Goal: Complete application form

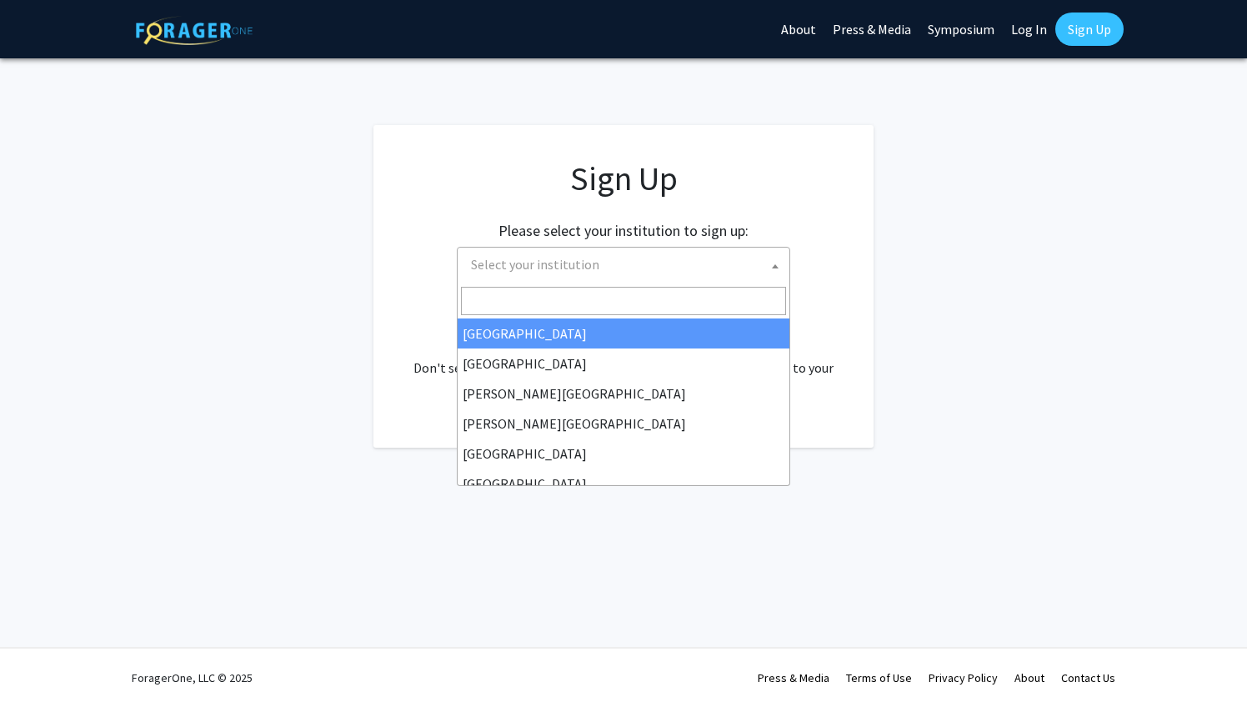
click at [667, 257] on span "Select your institution" at bounding box center [626, 264] width 325 height 34
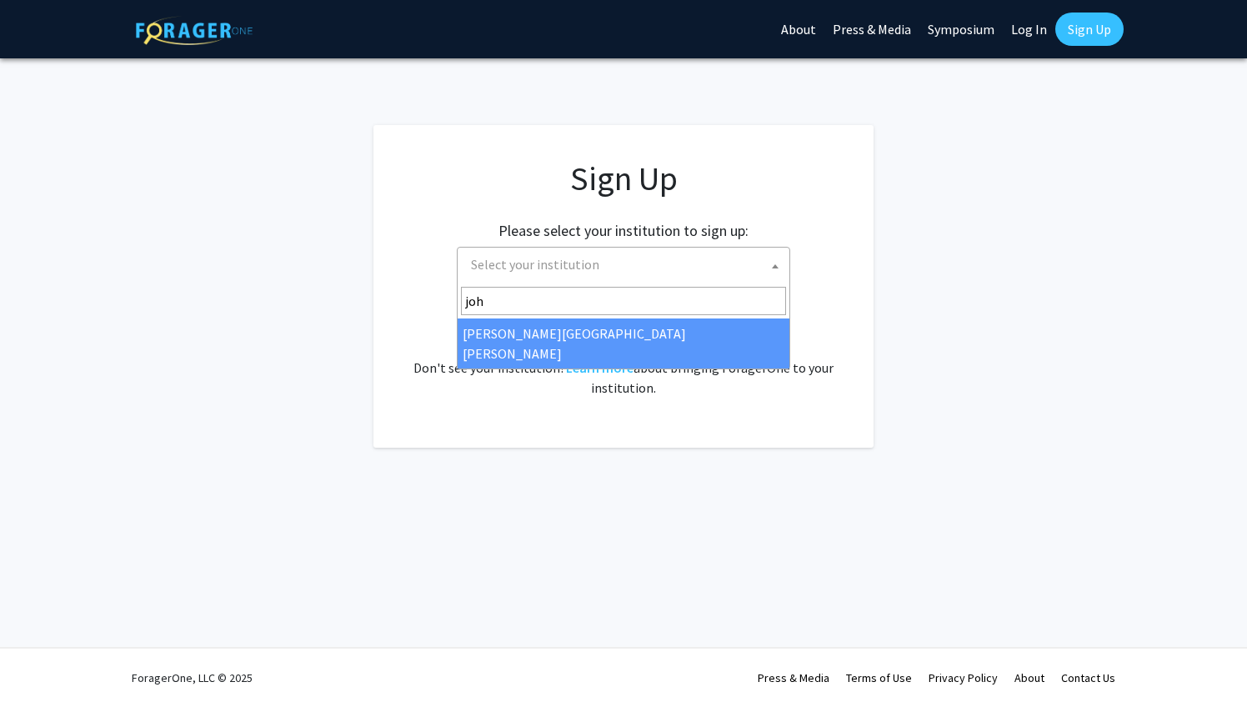
type input "john"
select select "1"
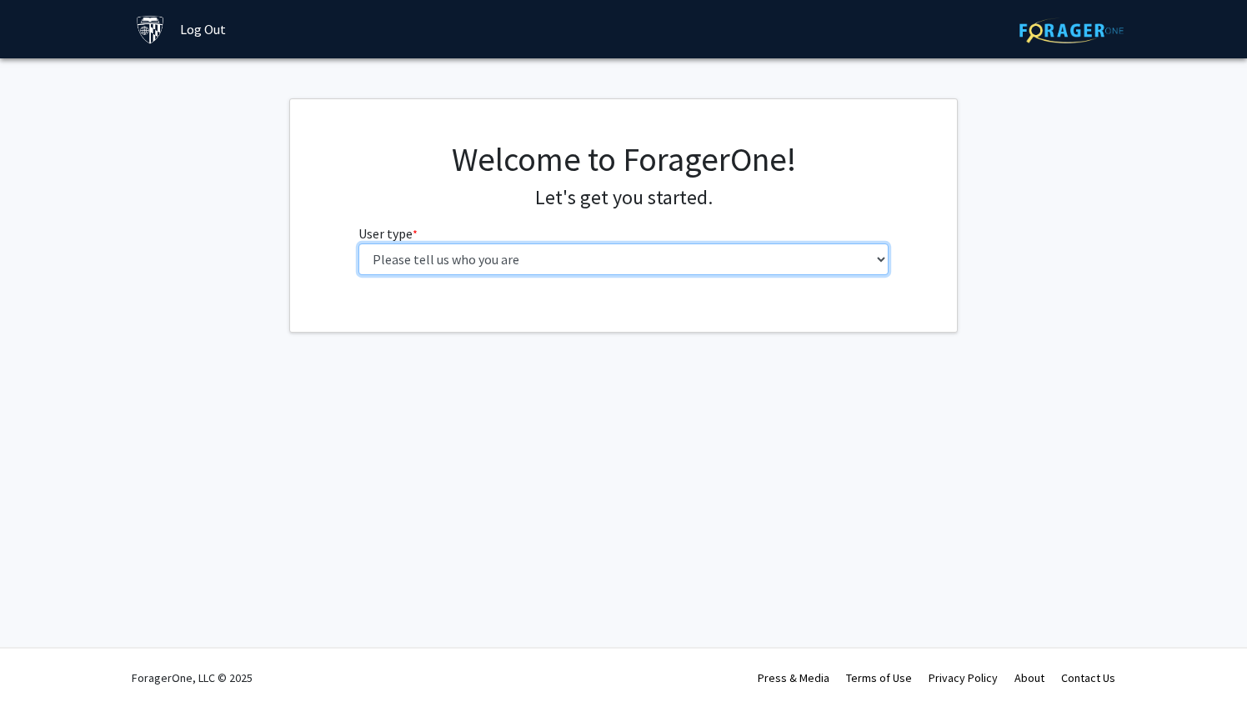
select select "3: doc"
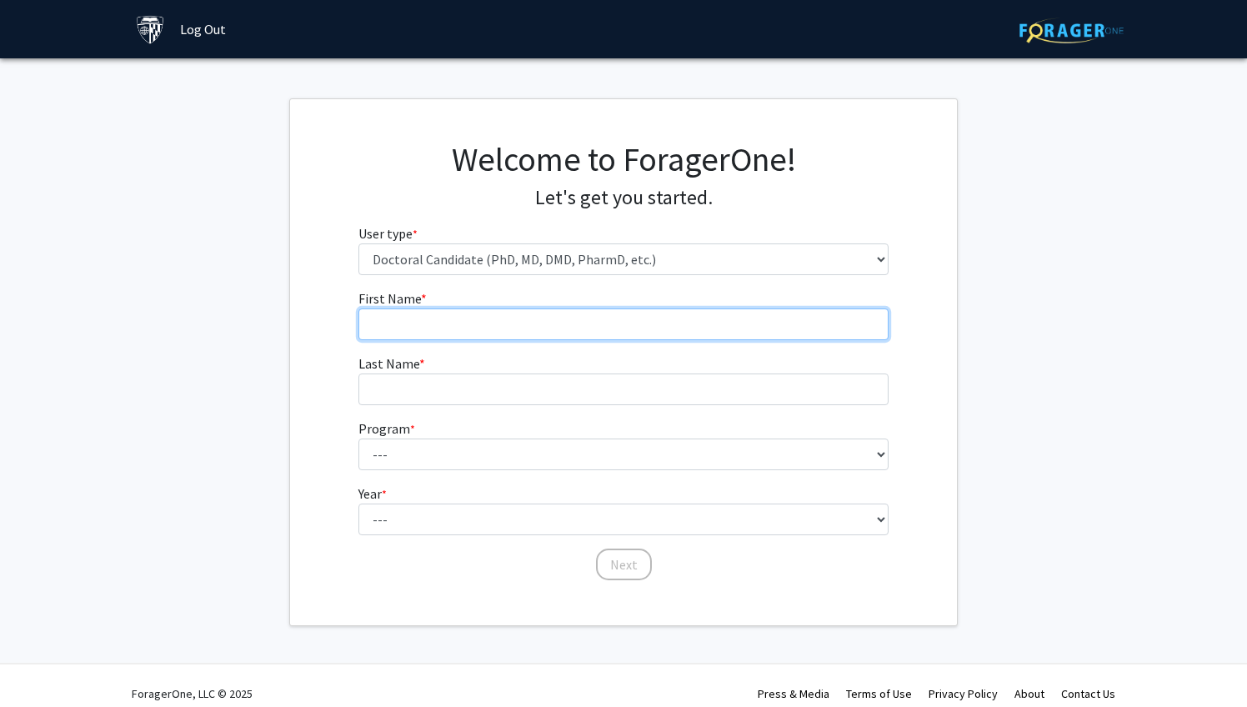
click at [670, 330] on input "First Name * required" at bounding box center [623, 324] width 531 height 32
type input "[PERSON_NAME]"
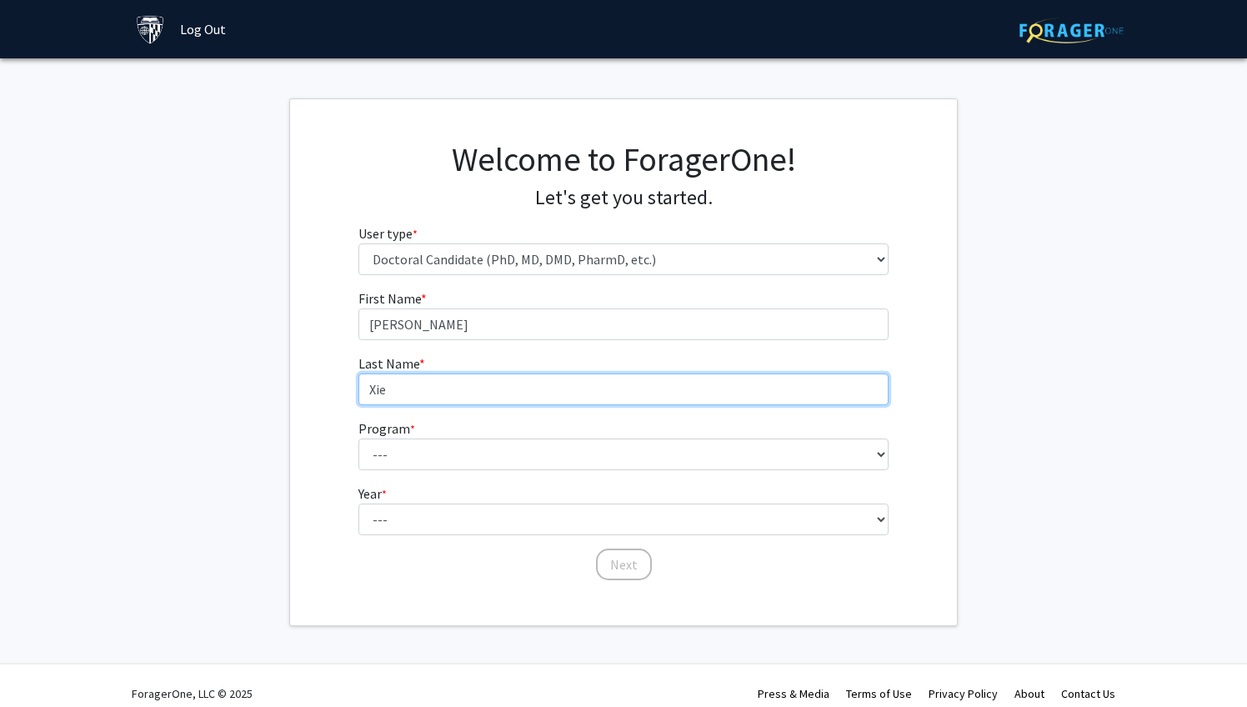
type input "Xie"
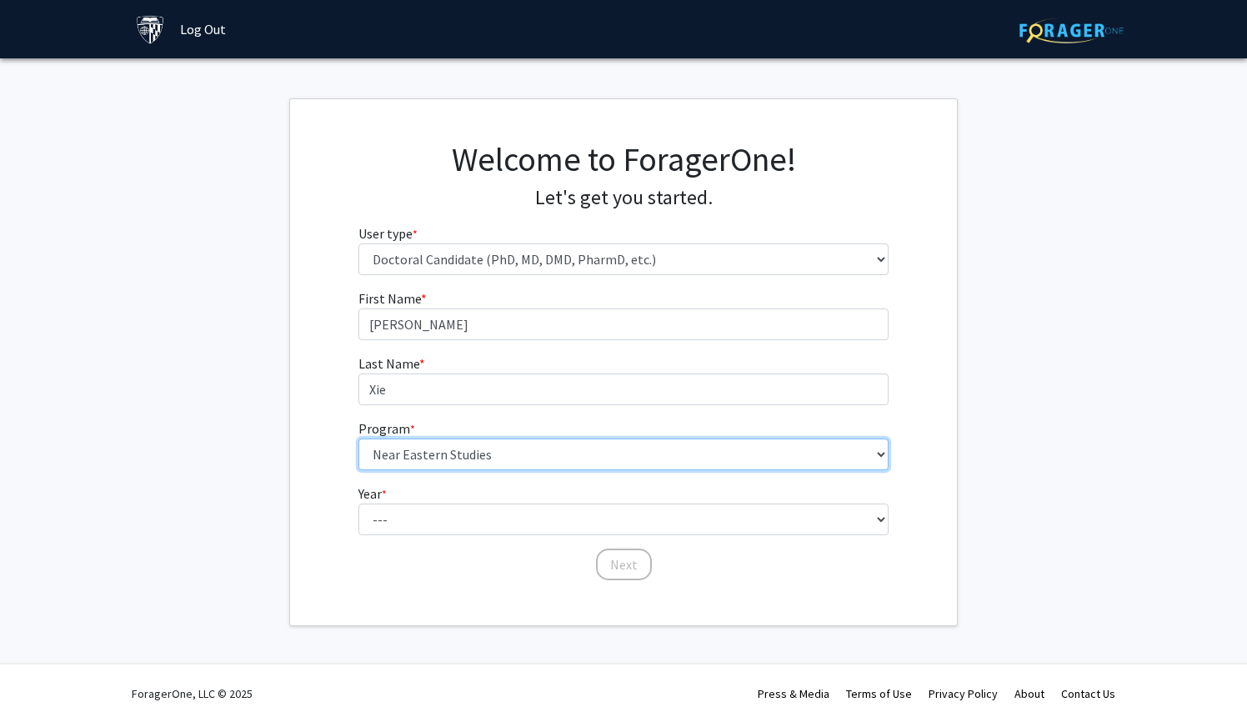
select select "62: 64"
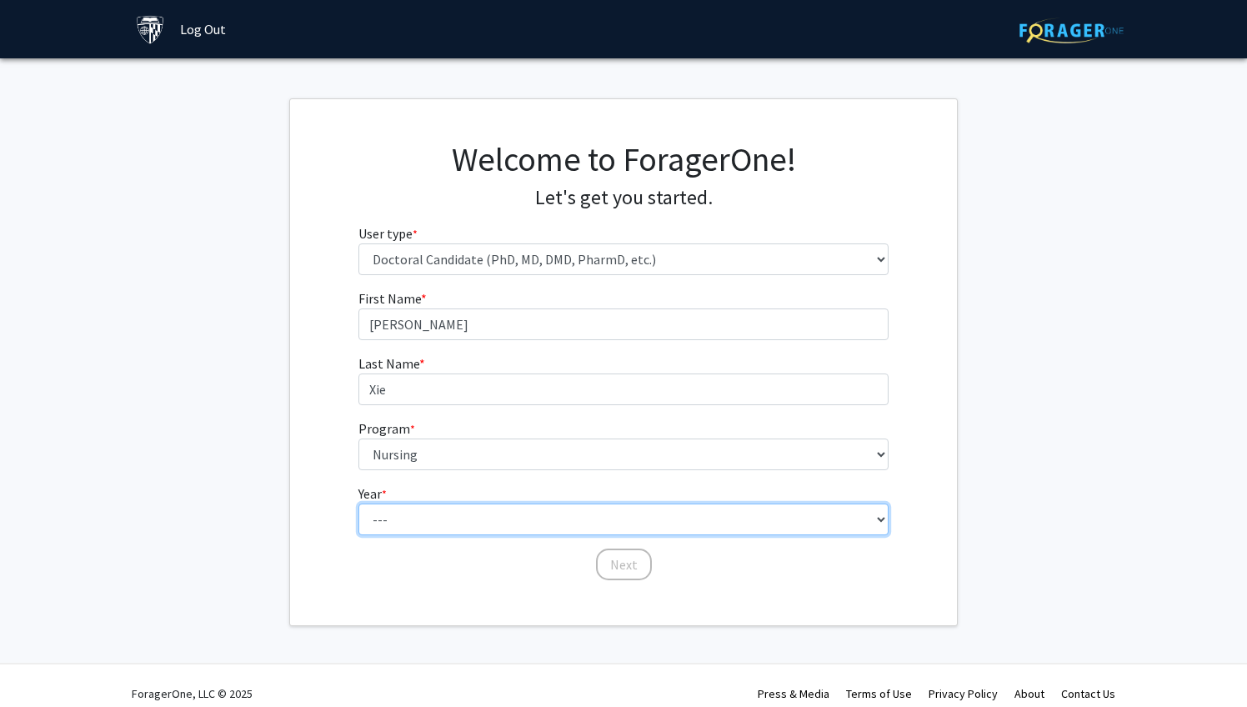
select select "1: first_year"
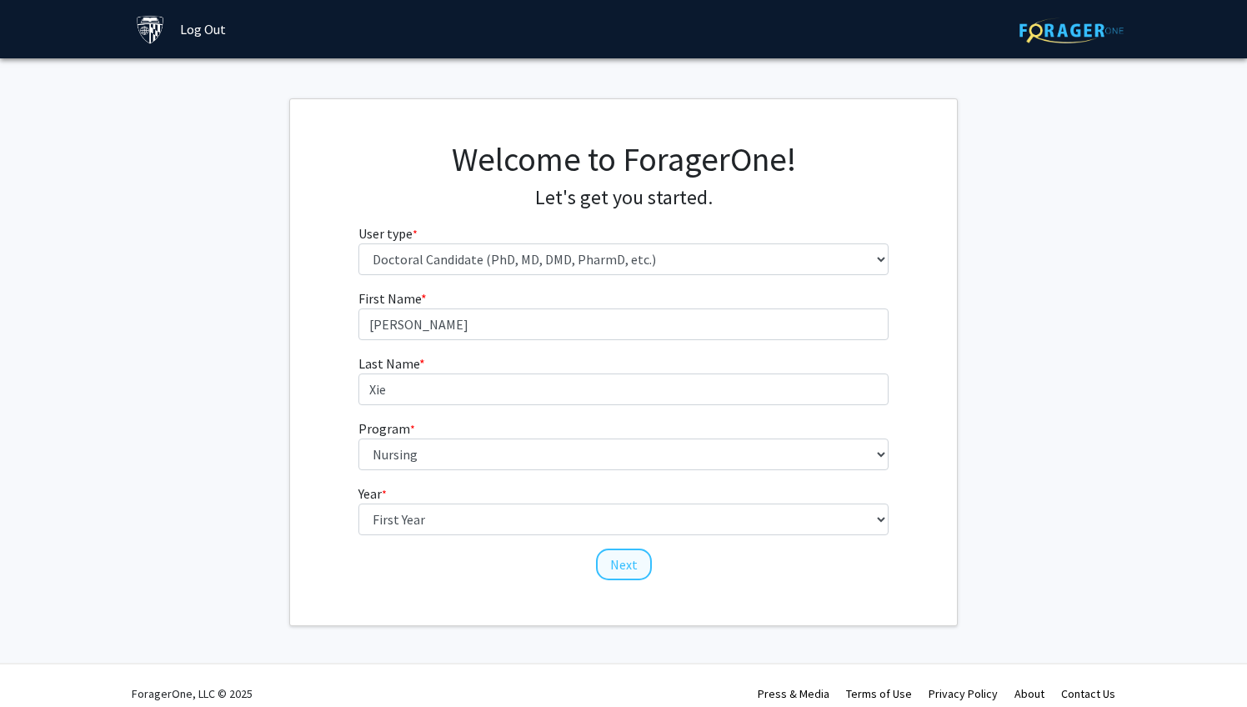
click at [632, 562] on button "Next" at bounding box center [624, 564] width 56 height 32
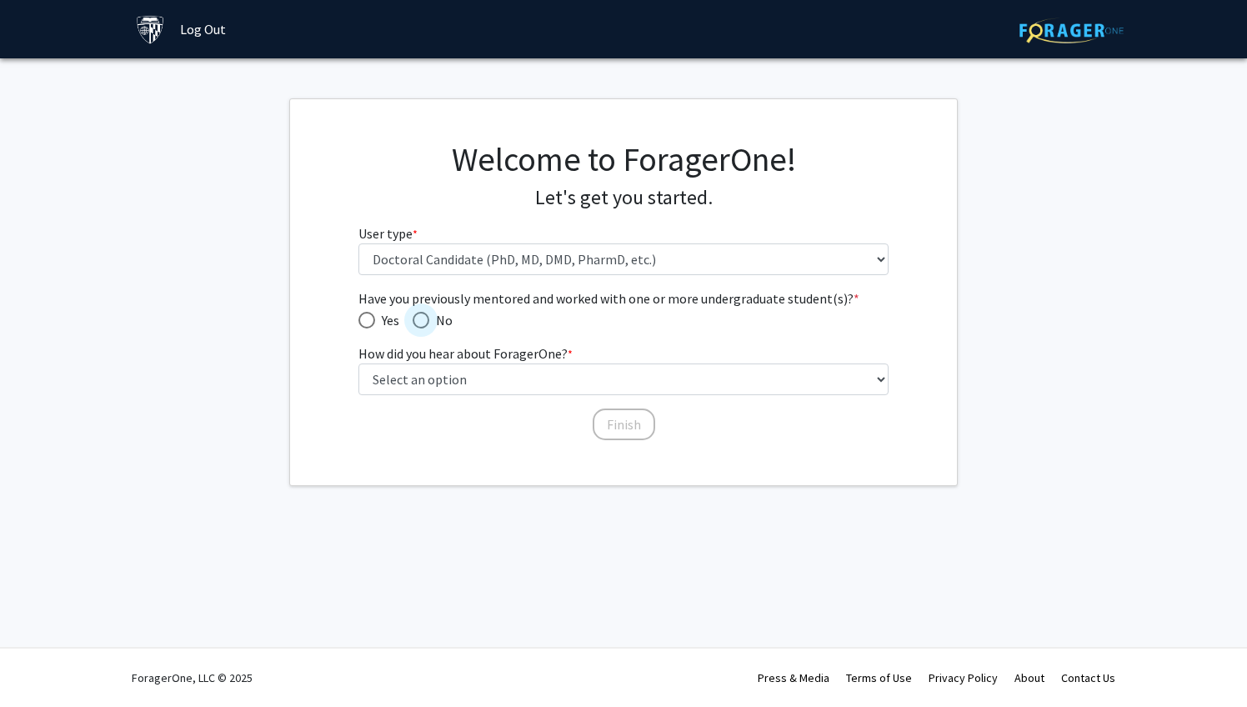
click at [423, 322] on span "Have you previously mentored and worked with one or more undergraduate student(…" at bounding box center [420, 320] width 17 height 17
click at [423, 322] on input "No" at bounding box center [420, 320] width 17 height 17
radio input "true"
click at [372, 317] on span "Have you previously mentored and worked with one or more undergraduate student(…" at bounding box center [366, 320] width 17 height 17
click at [372, 317] on input "Yes" at bounding box center [366, 320] width 17 height 17
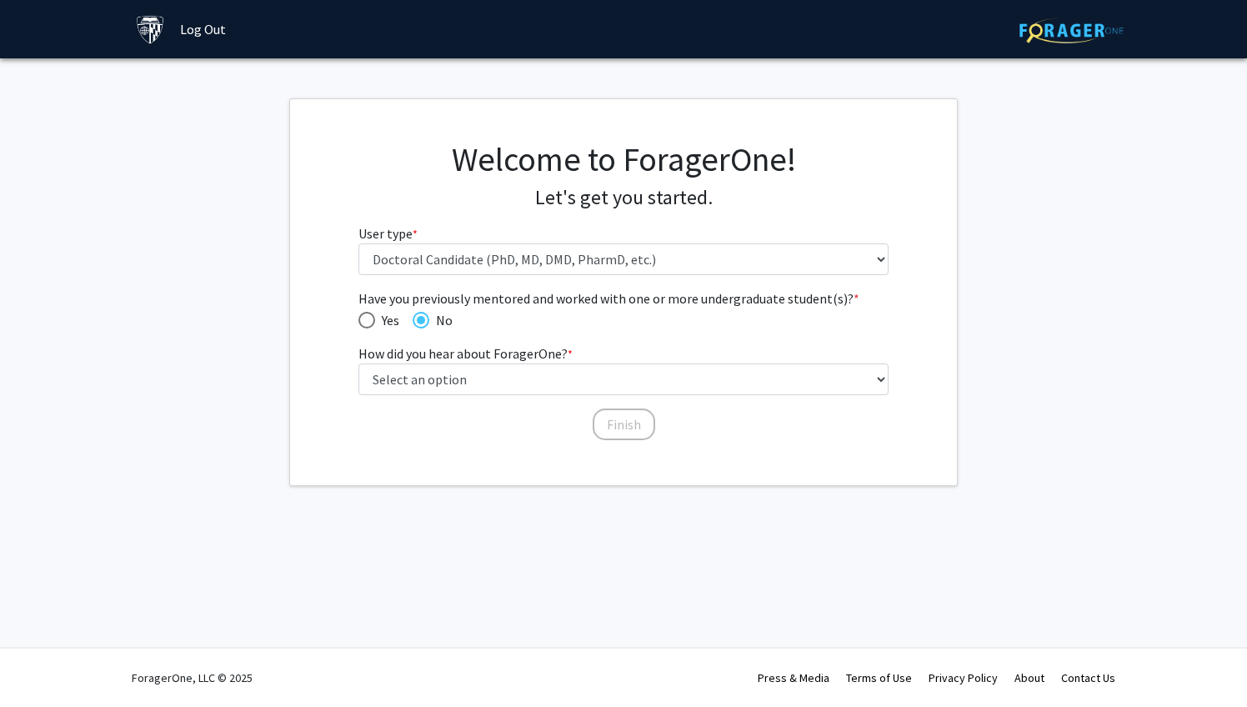
radio input "true"
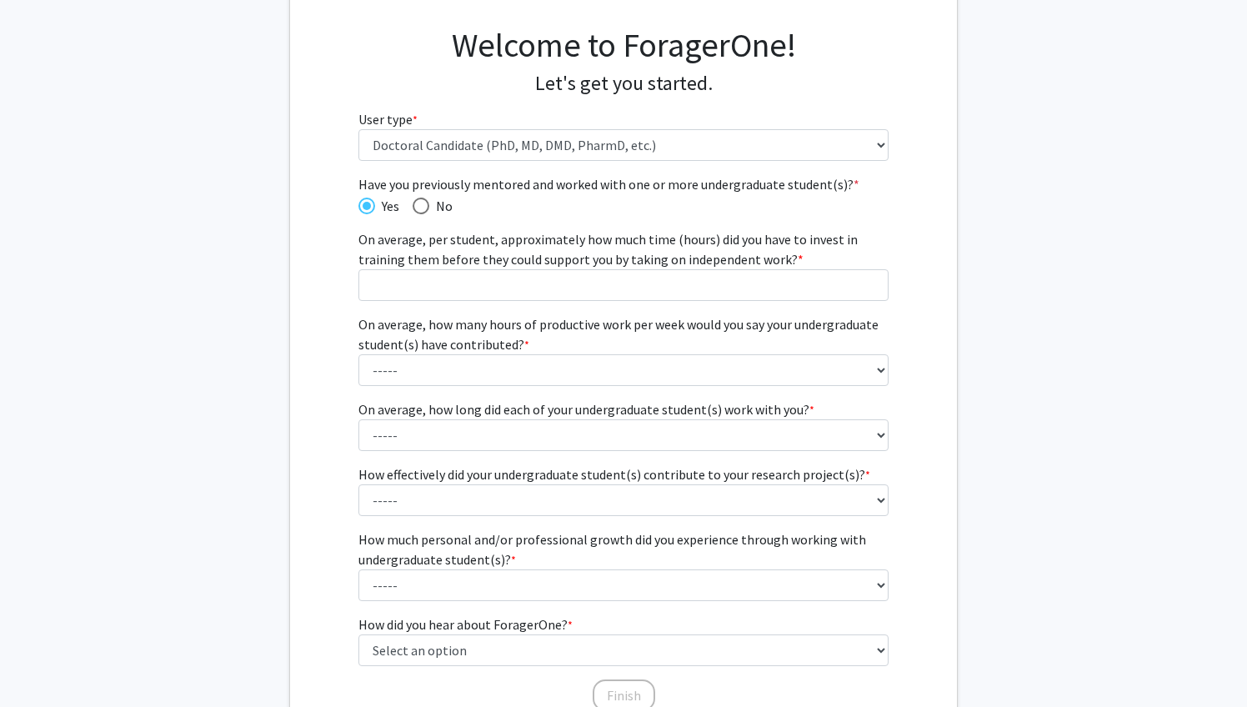
scroll to position [121, 0]
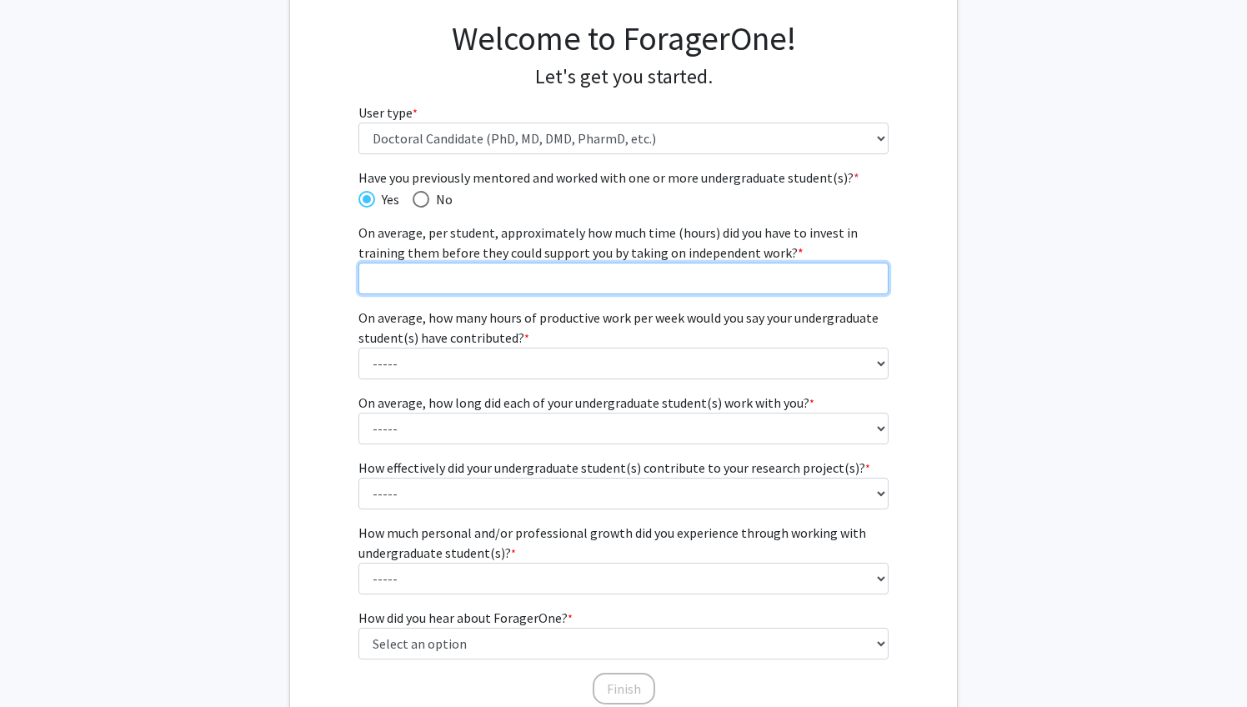
click at [452, 276] on input "On average, per student, approximately how much time (hours) did you have to in…" at bounding box center [623, 278] width 531 height 32
type input "1"
type input "8"
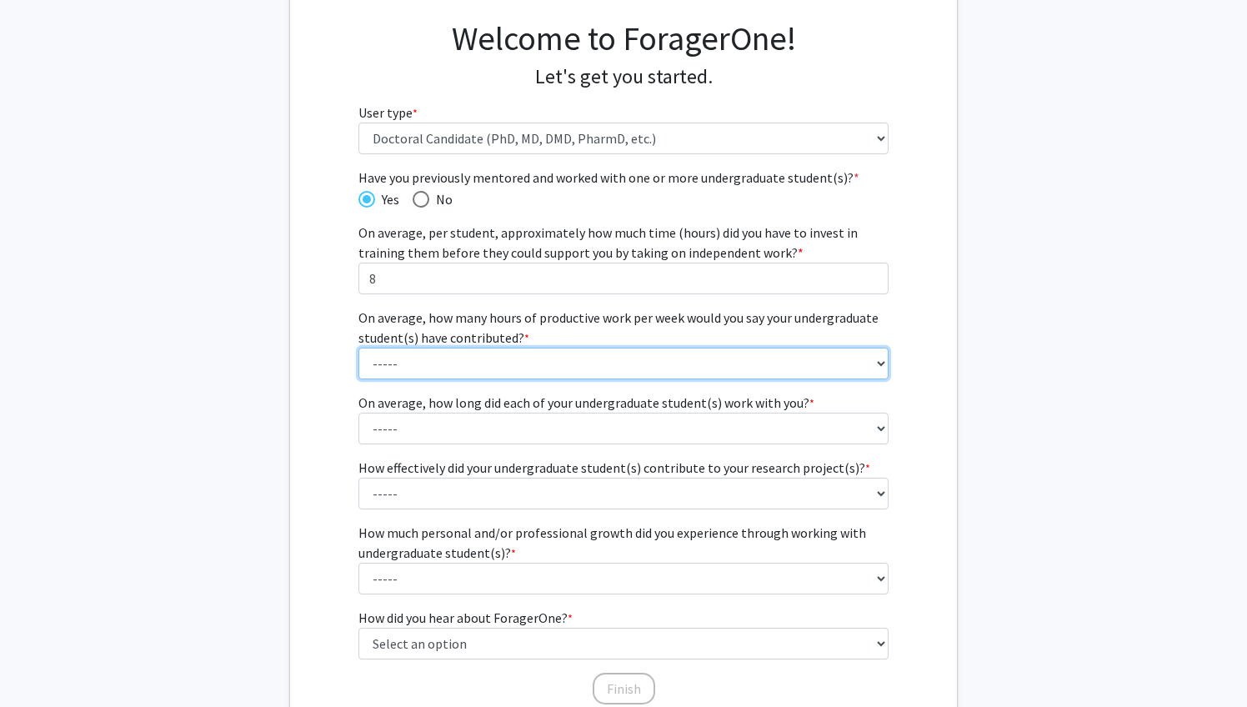
select select "2: 6 - 10 hours"
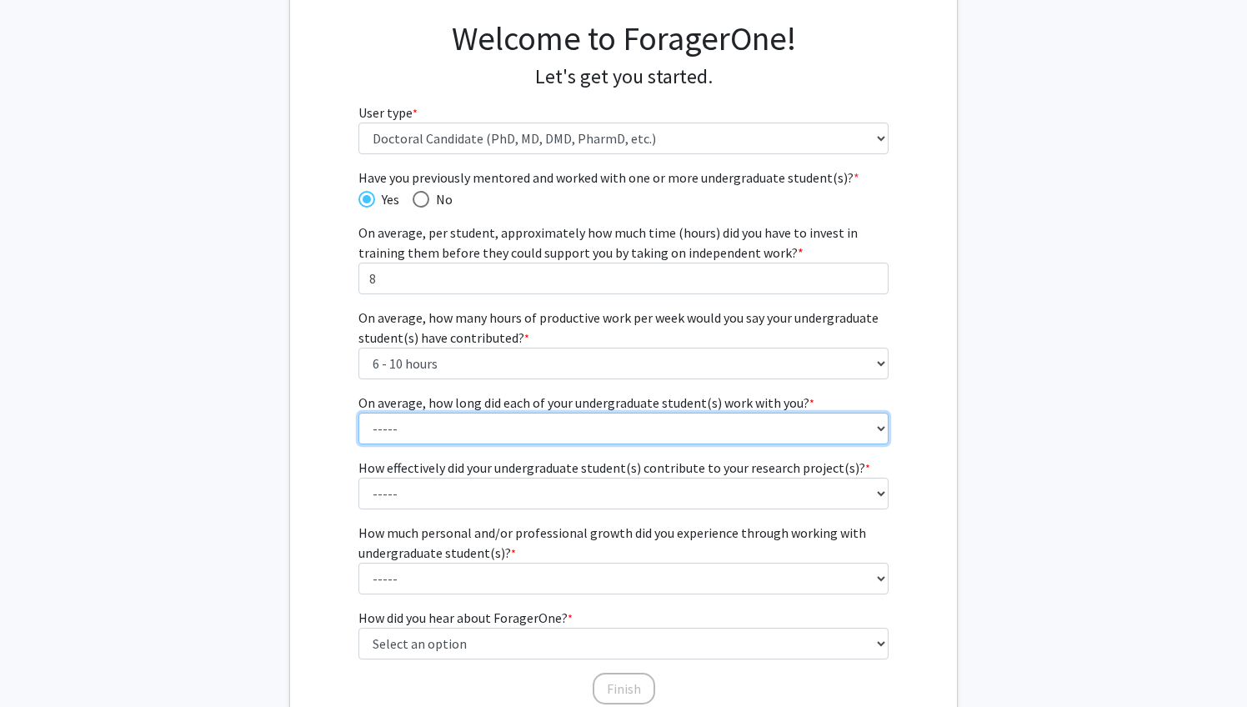
select select "2: 3 - 6 months"
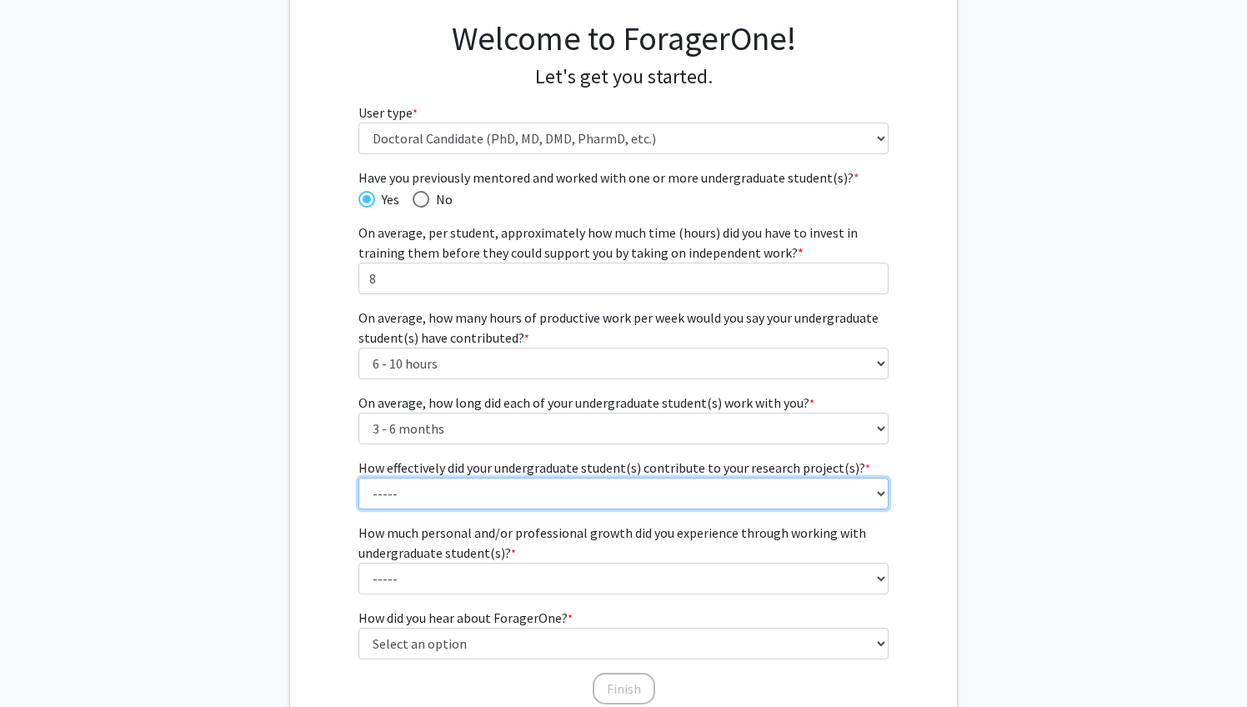
select select "3: 3"
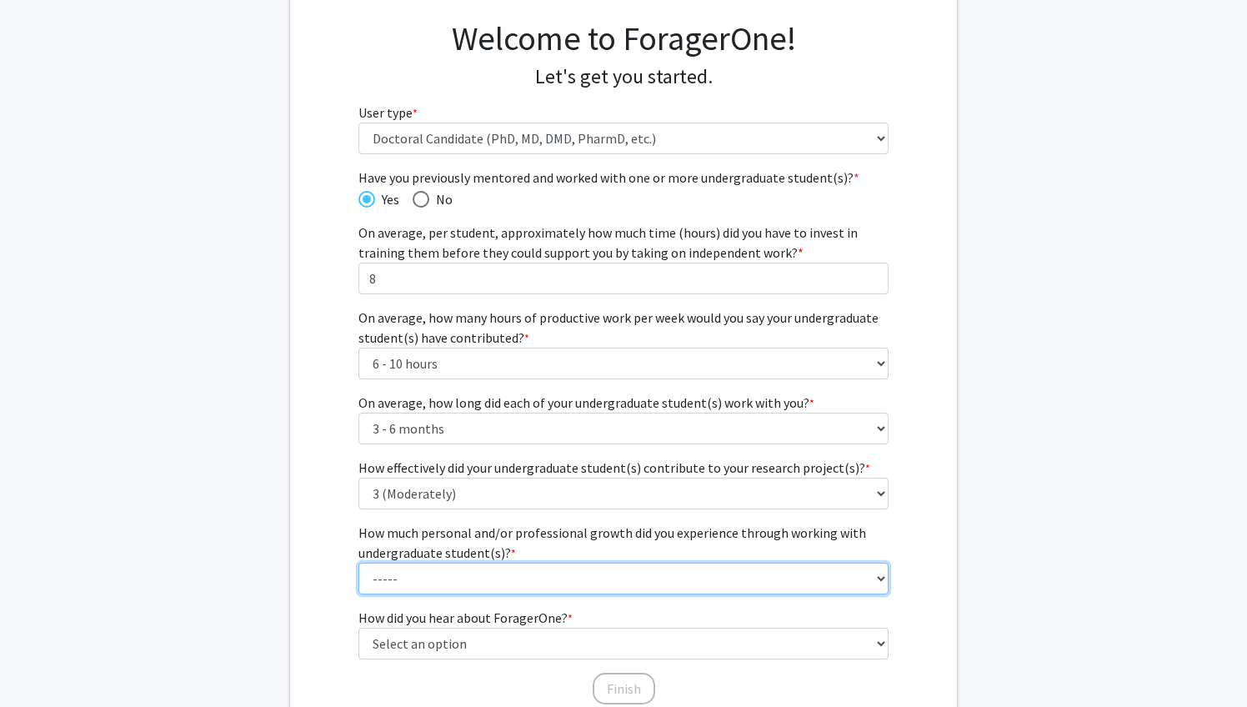
select select "3: 3"
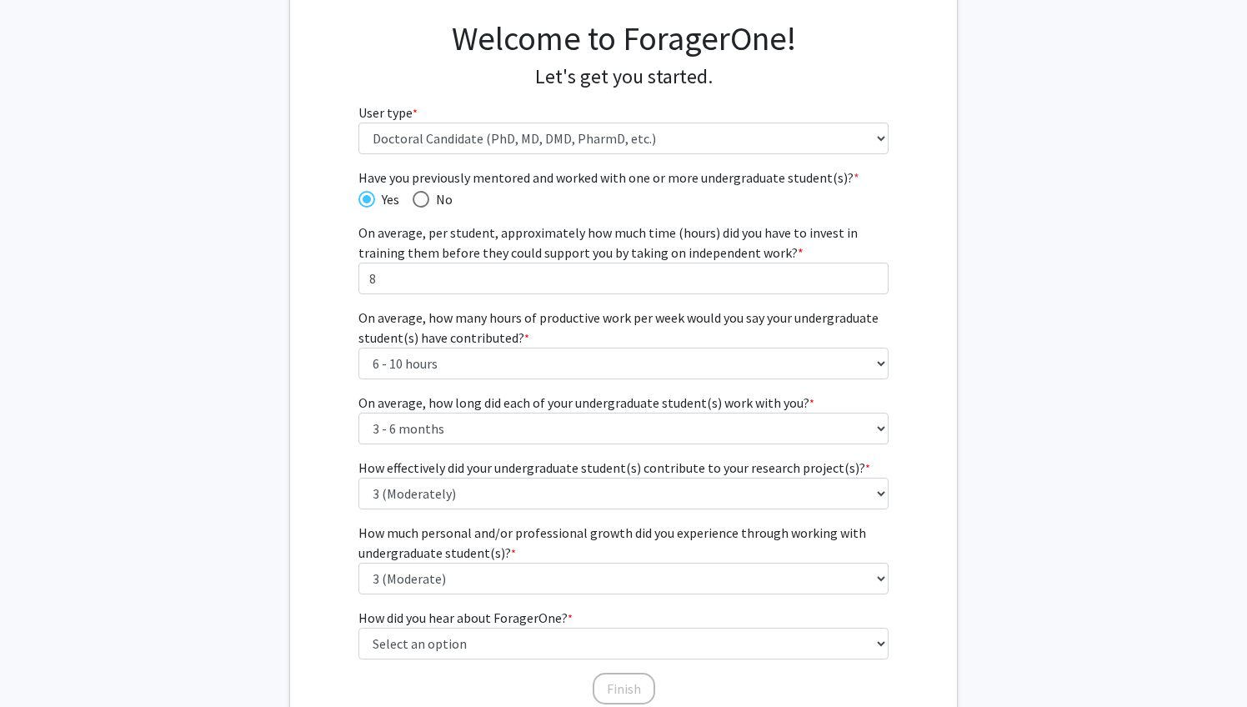
click at [488, 661] on div "Have you previously mentored and worked with one or more undergraduate student(…" at bounding box center [623, 428] width 531 height 522
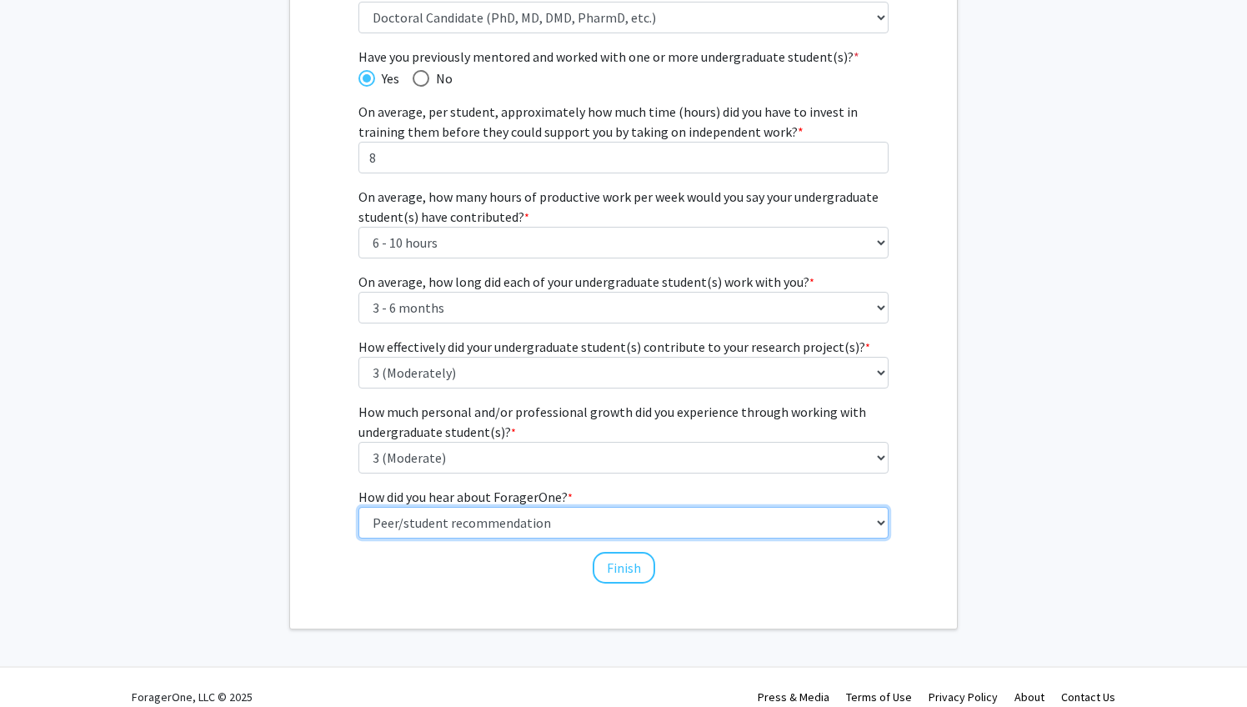
scroll to position [242, 0]
select select "2: faculty_recommendation"
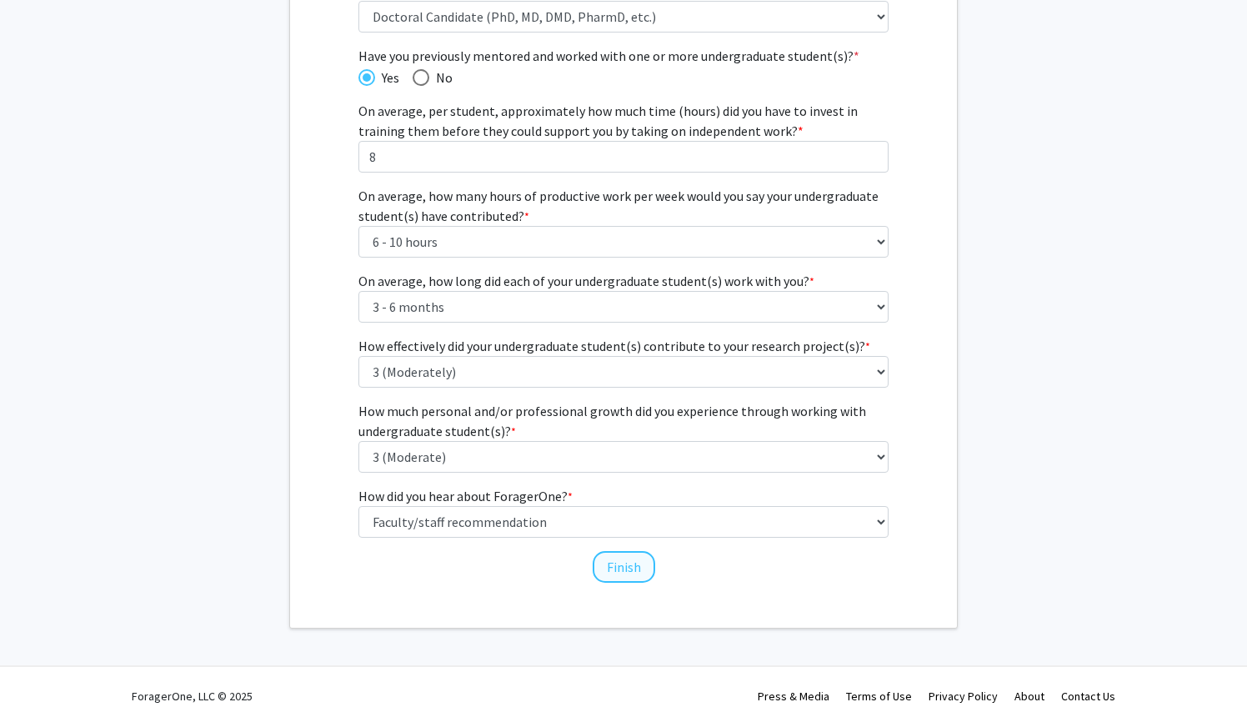
click at [641, 570] on button "Finish" at bounding box center [623, 567] width 62 height 32
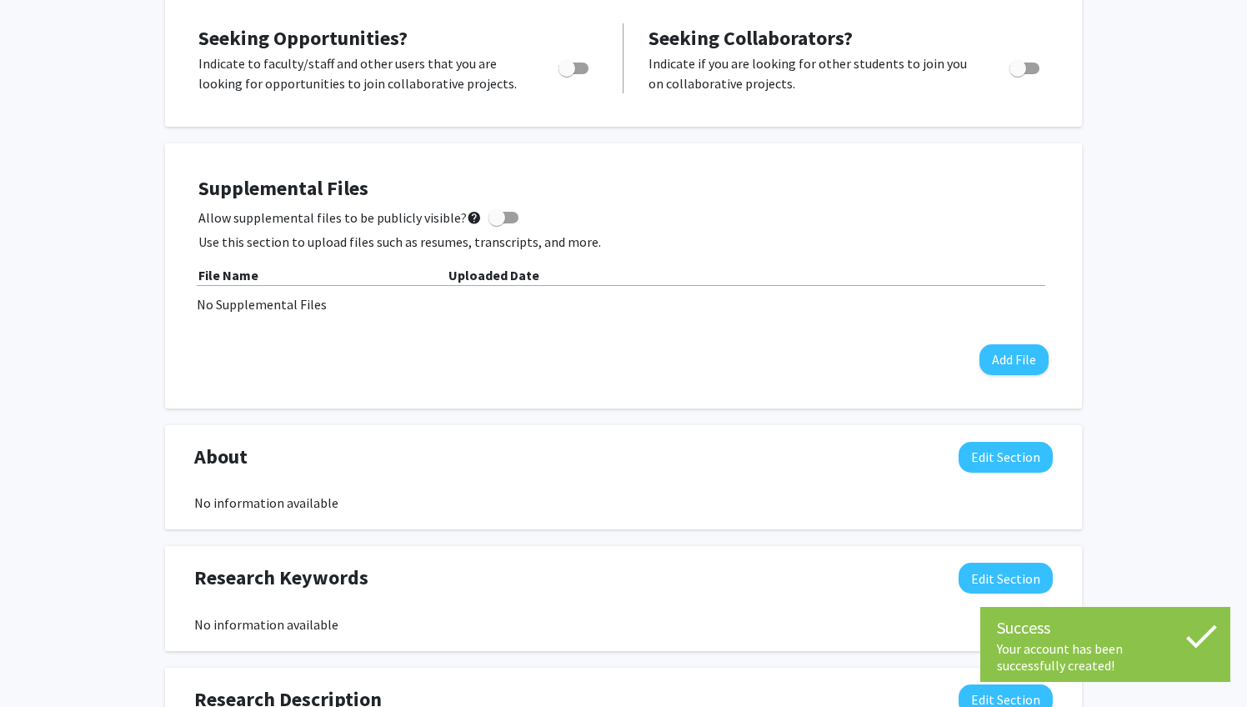
scroll to position [299, 0]
